Goal: Transaction & Acquisition: Obtain resource

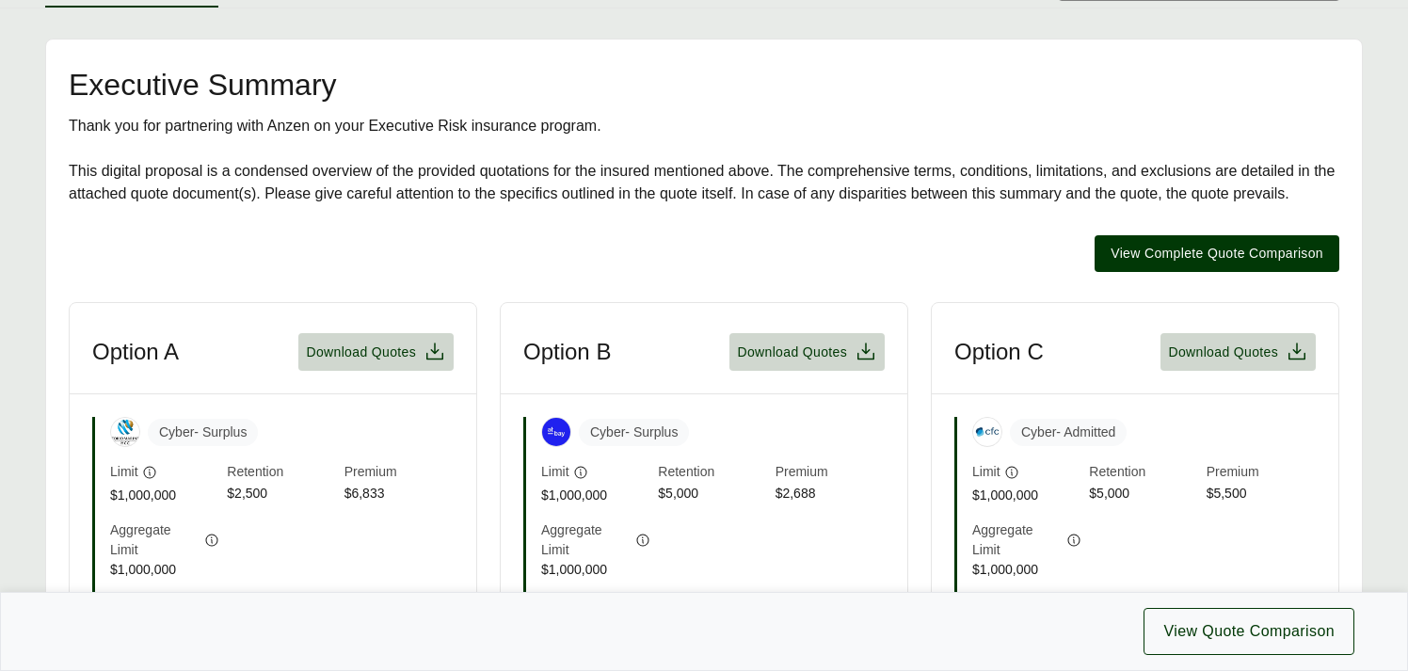
scroll to position [286, 0]
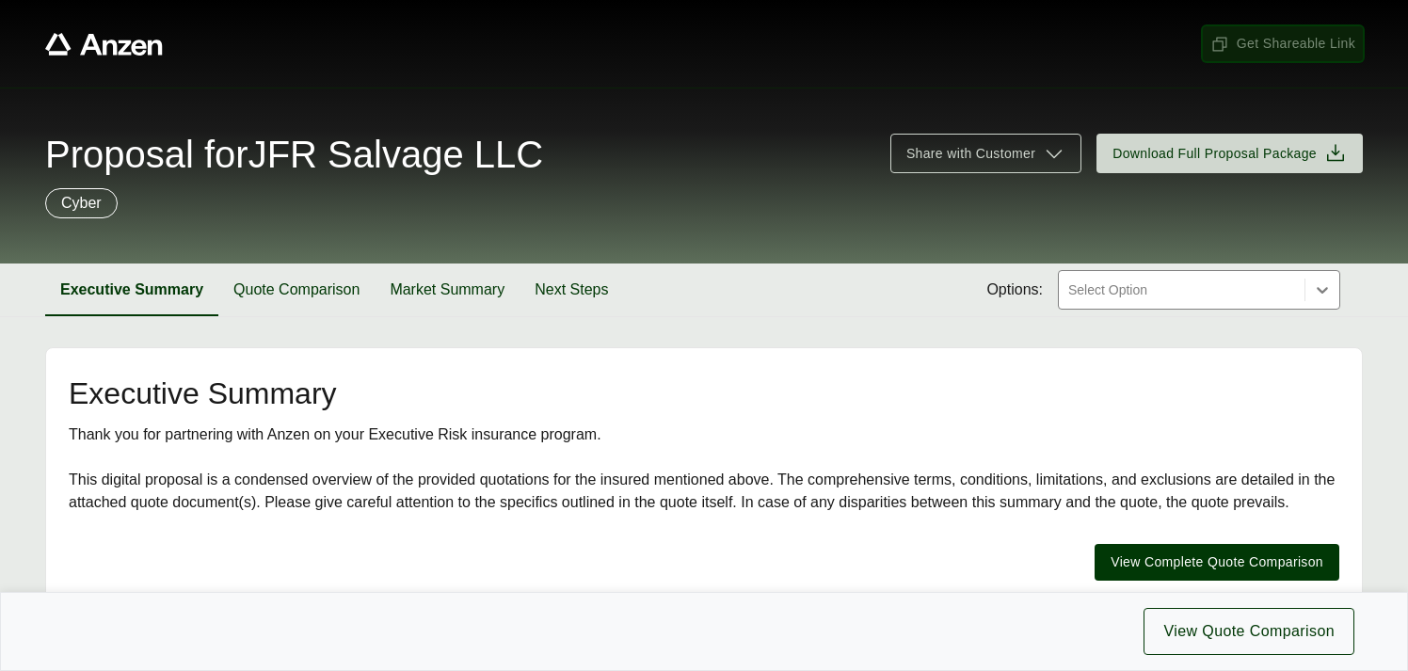
click at [1256, 40] on span "Get Shareable Link" at bounding box center [1282, 44] width 145 height 20
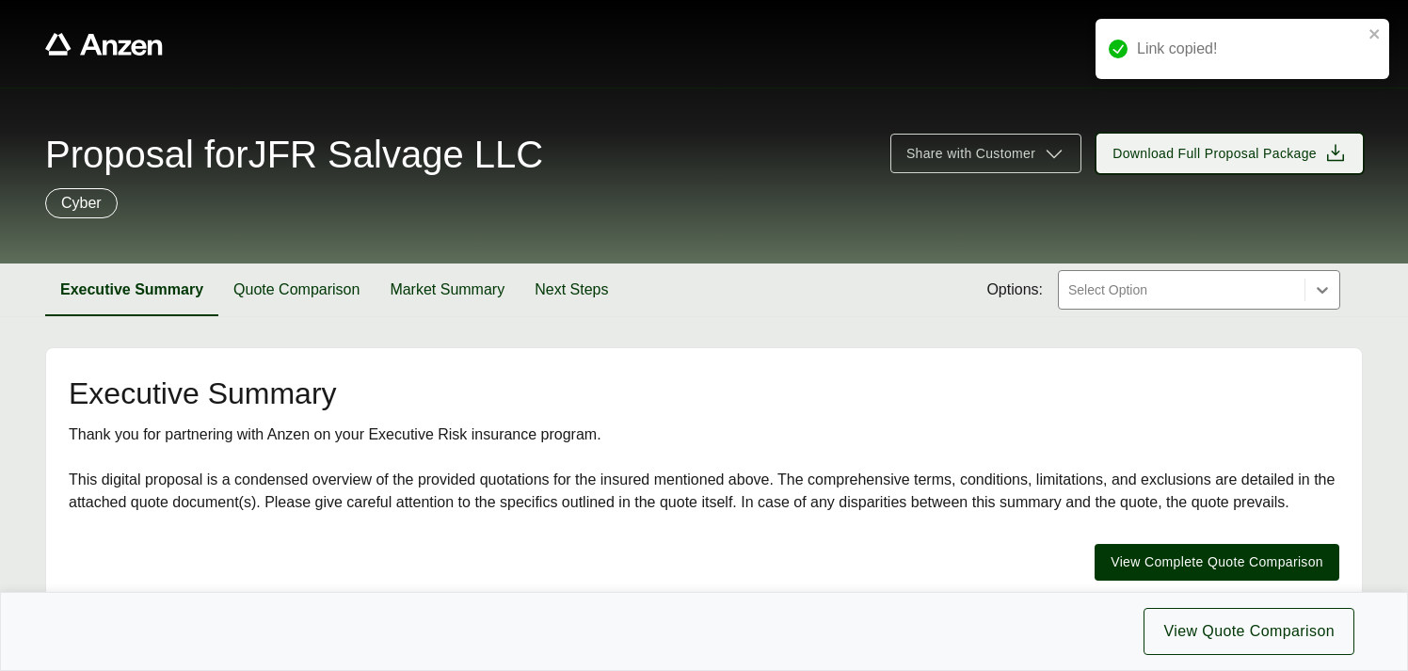
click at [1206, 153] on span "Download Full Proposal Package" at bounding box center [1215, 154] width 204 height 20
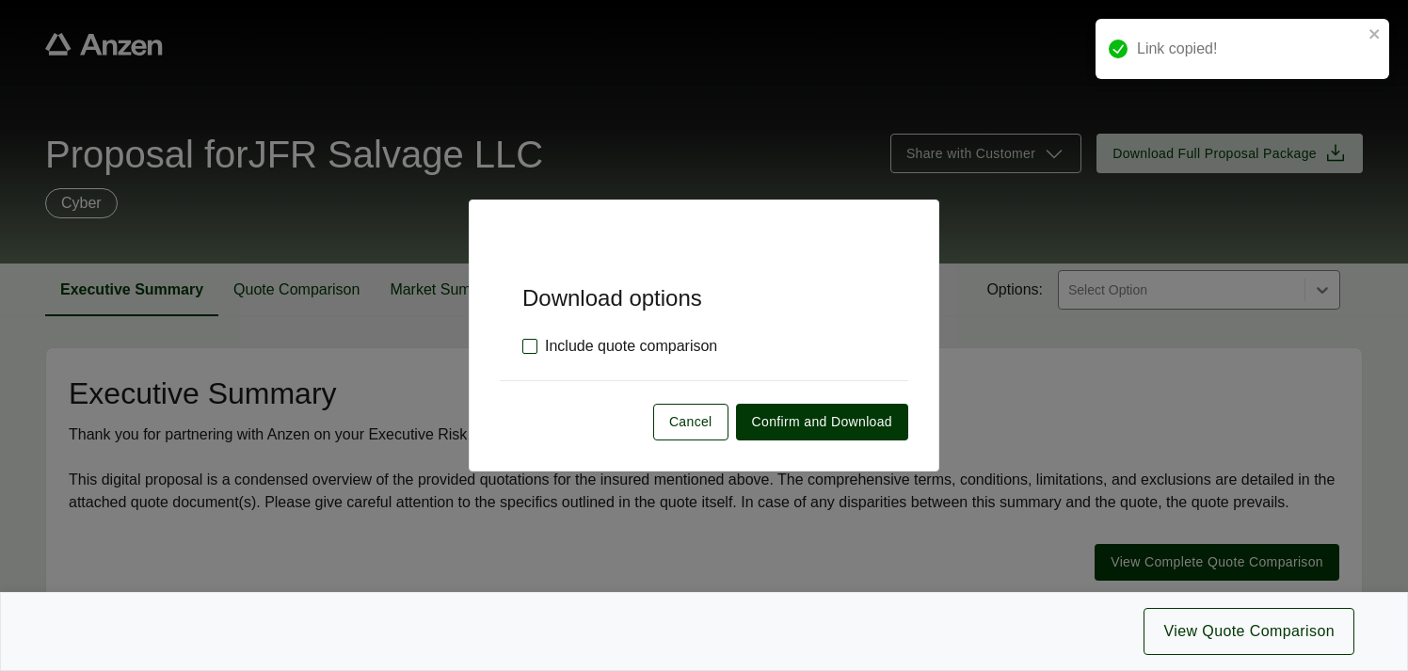
click at [527, 349] on label "Include quote comparison" at bounding box center [619, 346] width 195 height 23
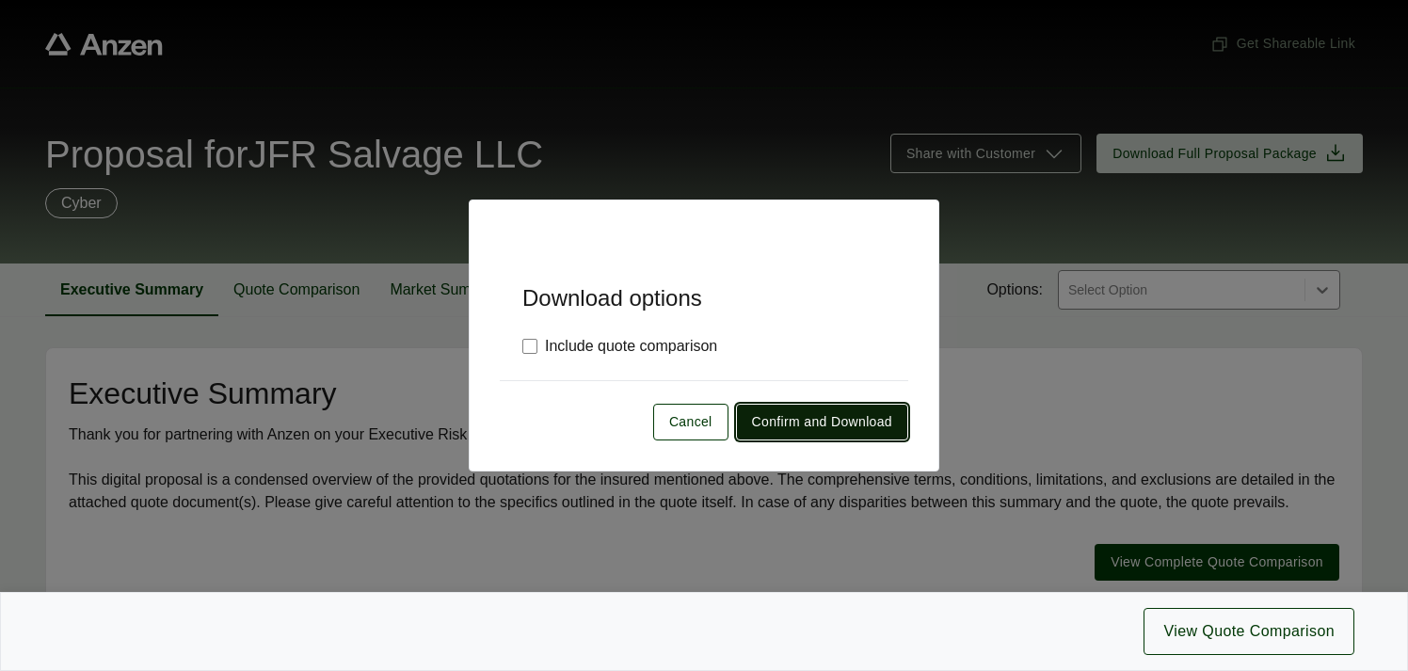
click at [822, 421] on span "Confirm and Download" at bounding box center [822, 422] width 140 height 20
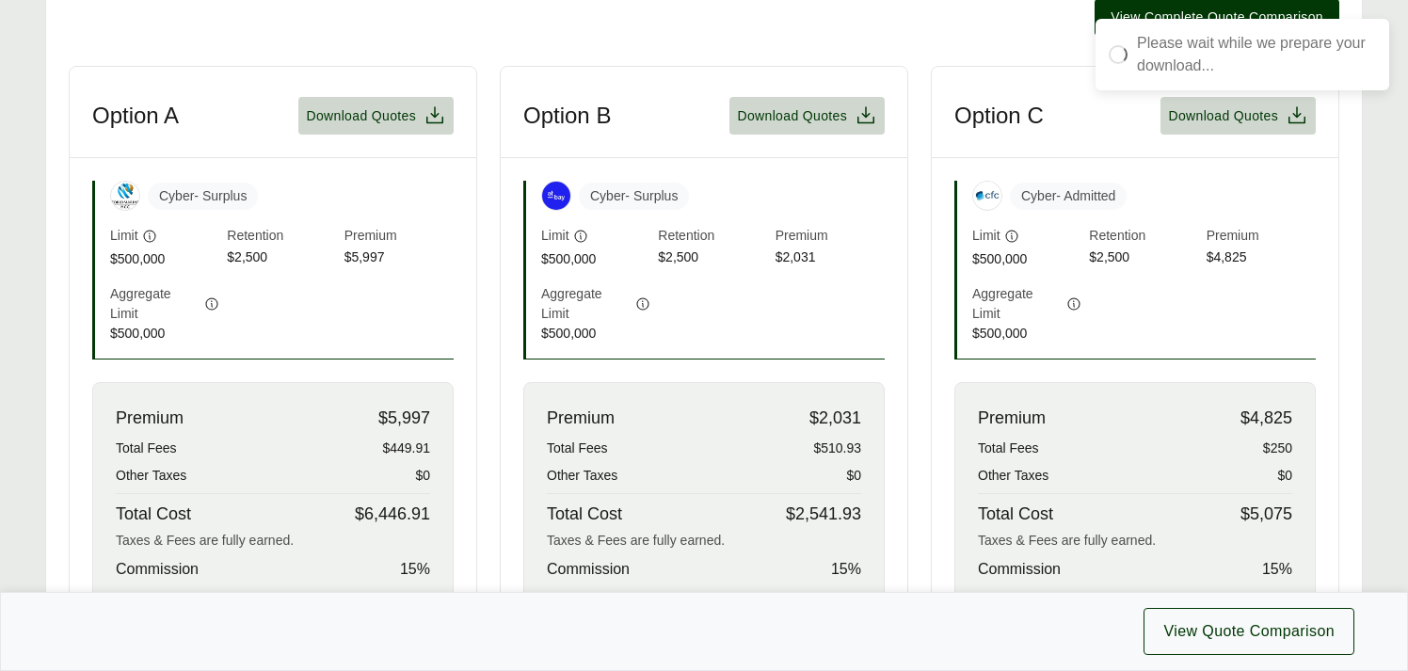
scroll to position [534, 0]
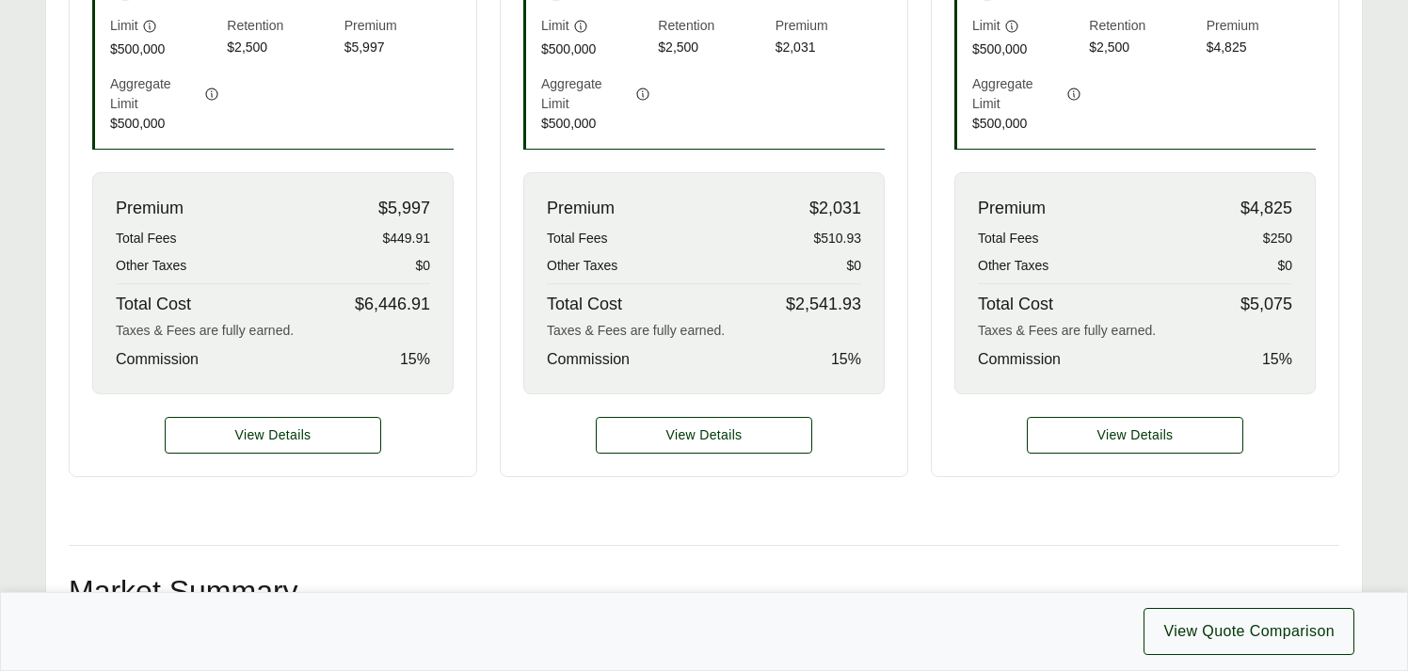
scroll to position [756, 0]
